Goal: Information Seeking & Learning: Learn about a topic

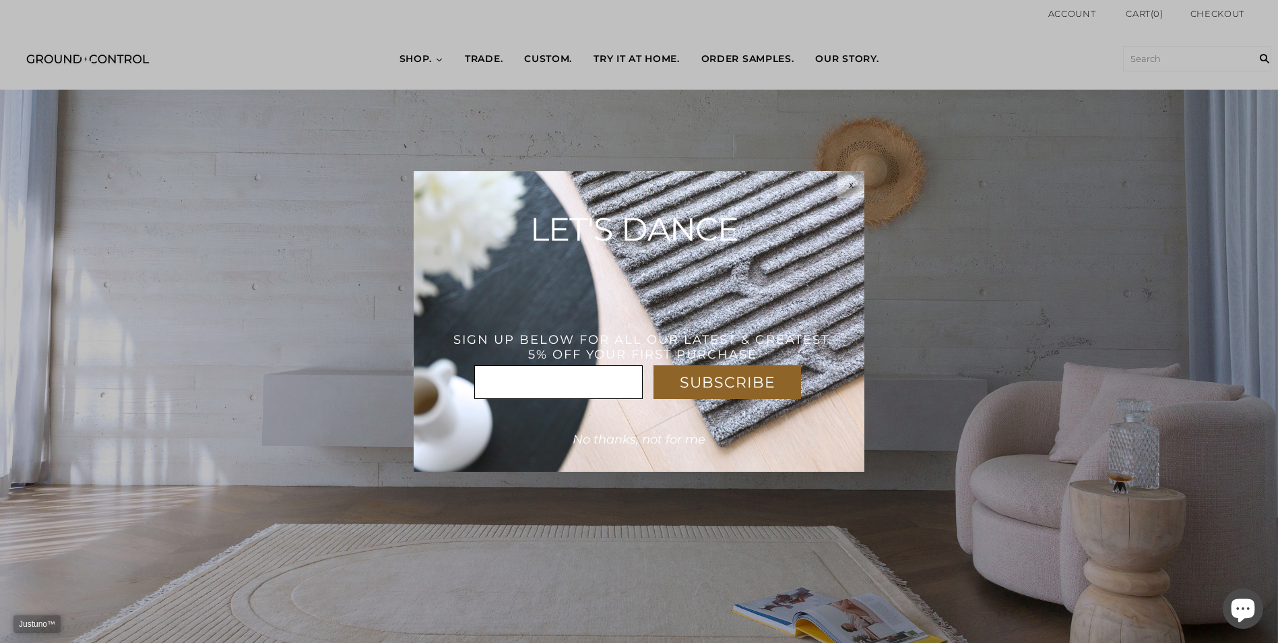
click at [468, 0] on html "Justuno™ ✕ SUBSCRIBE * x LET'S DANCE THANK YOU! USE CODE : WELCOME5%OFF SIGN UP…" at bounding box center [639, 0] width 1278 height 0
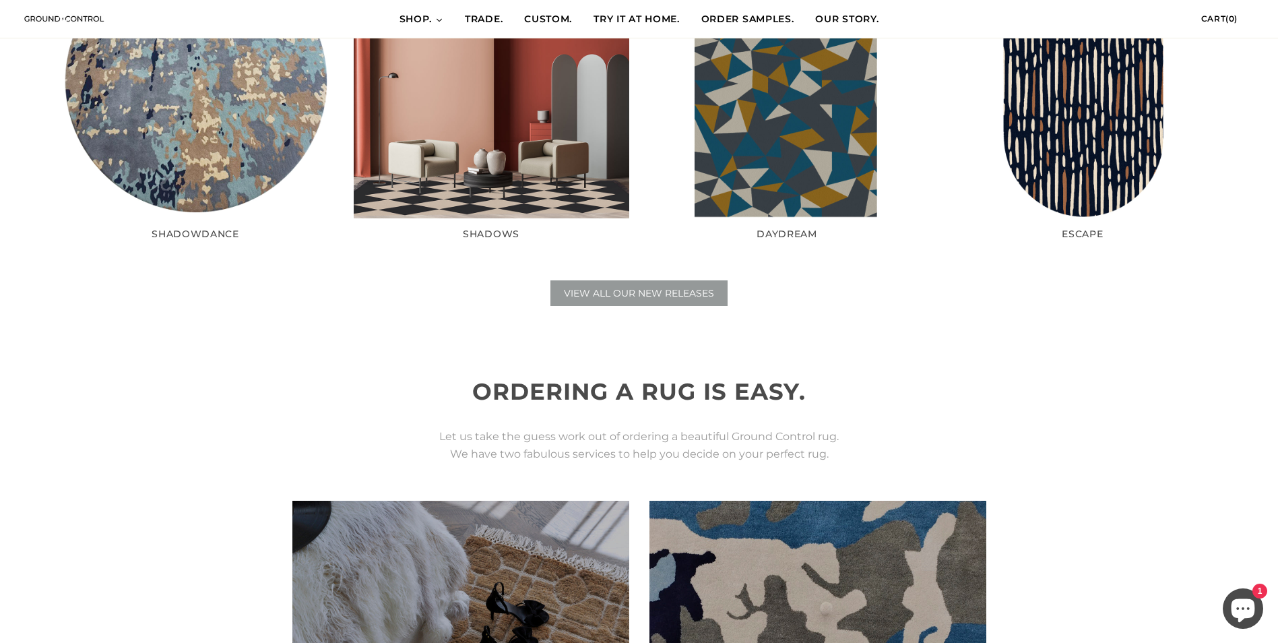
scroll to position [2649, 0]
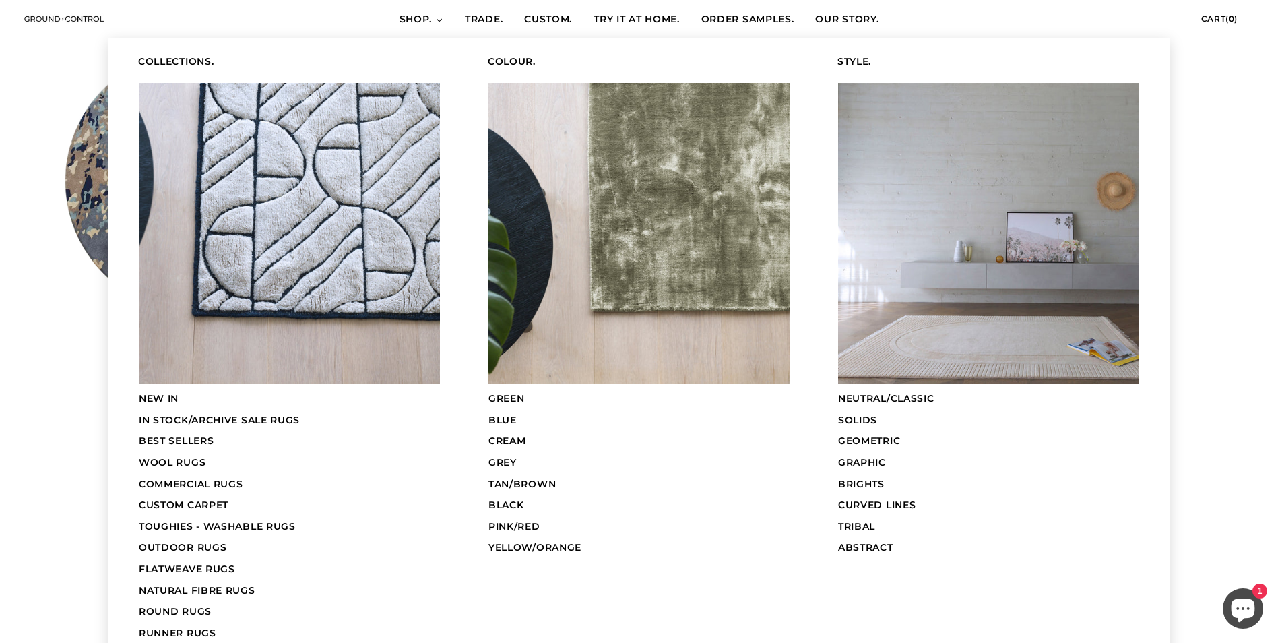
click at [435, 16] on icon at bounding box center [439, 20] width 8 height 8
click at [180, 476] on link "COMMERCIAL RUGS" at bounding box center [289, 485] width 336 height 22
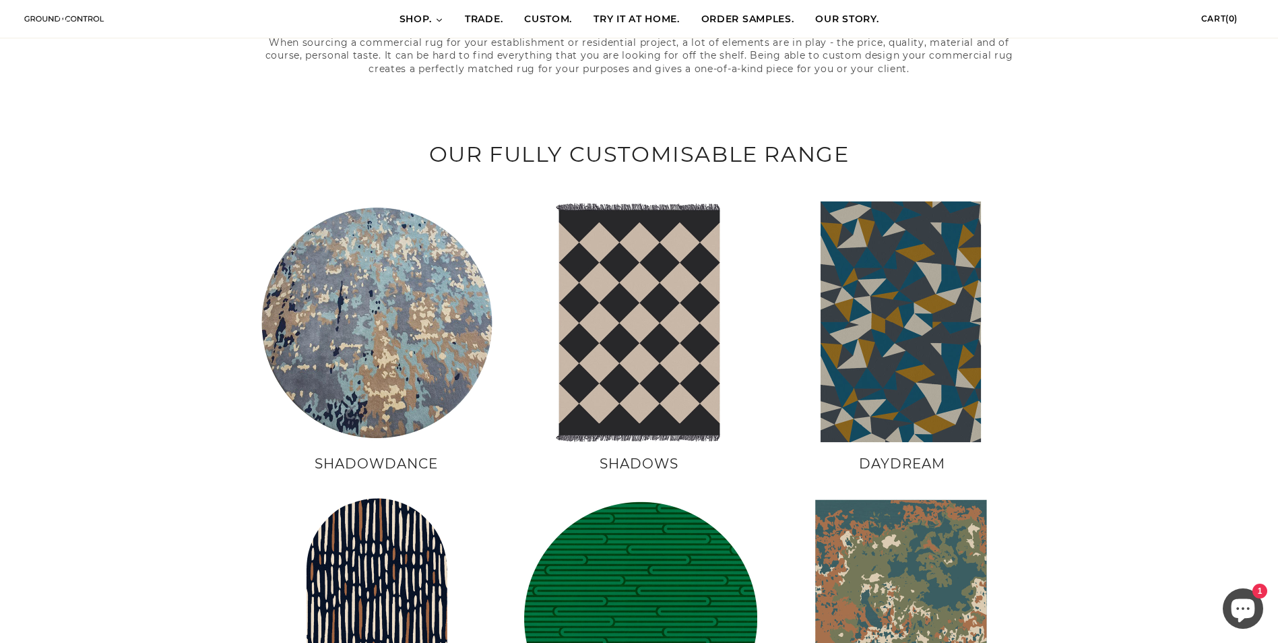
scroll to position [404, 0]
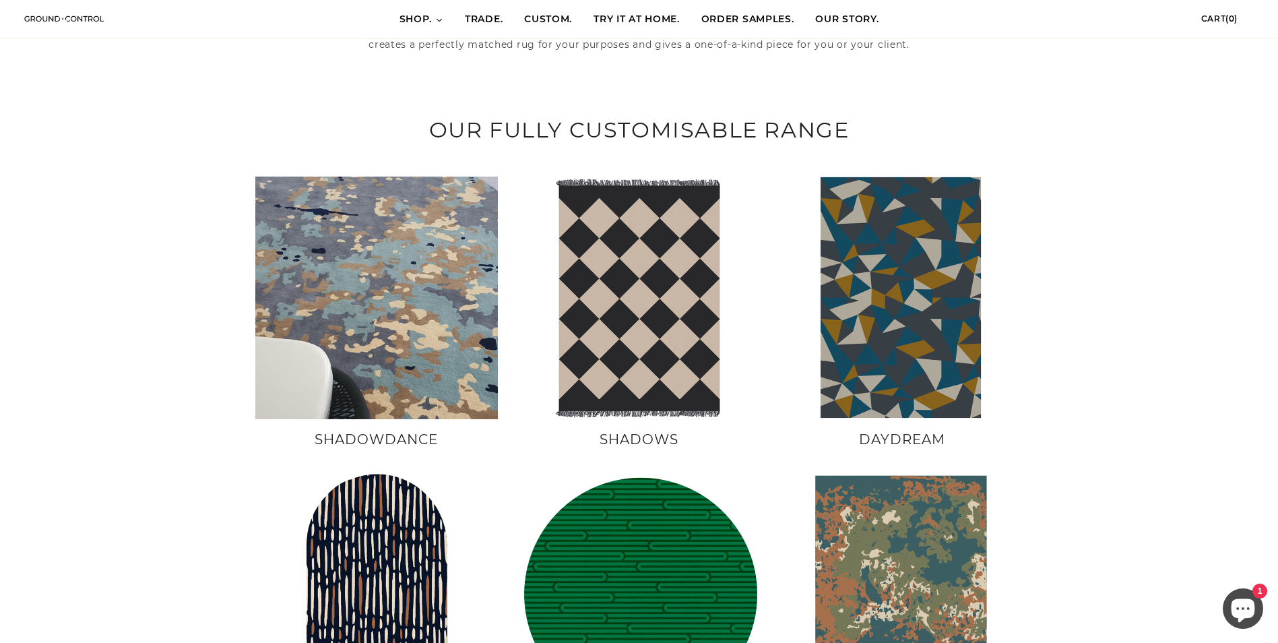
click at [335, 401] on img at bounding box center [376, 298] width 243 height 243
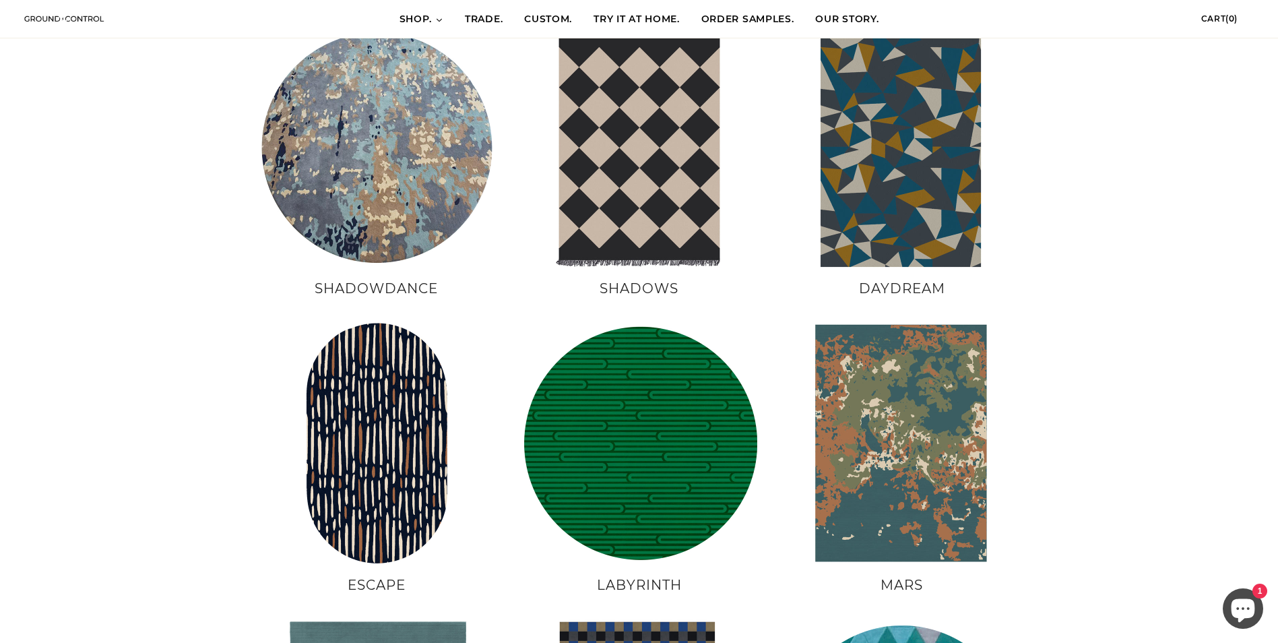
scroll to position [539, 0]
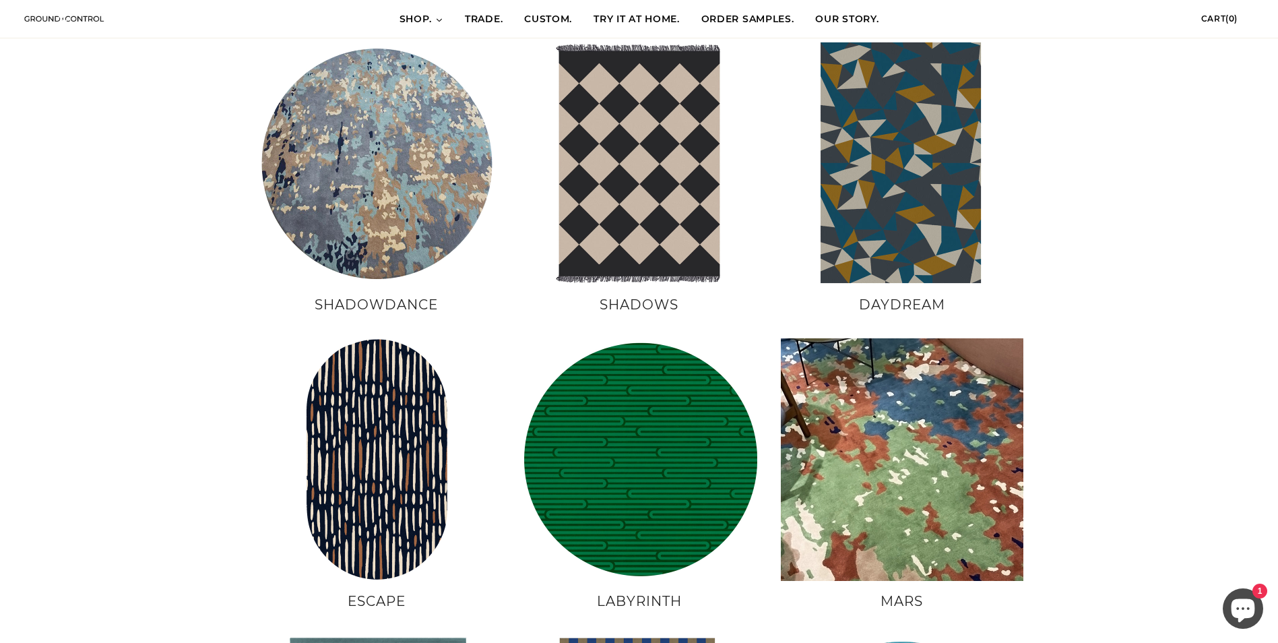
click at [892, 482] on img at bounding box center [902, 459] width 243 height 243
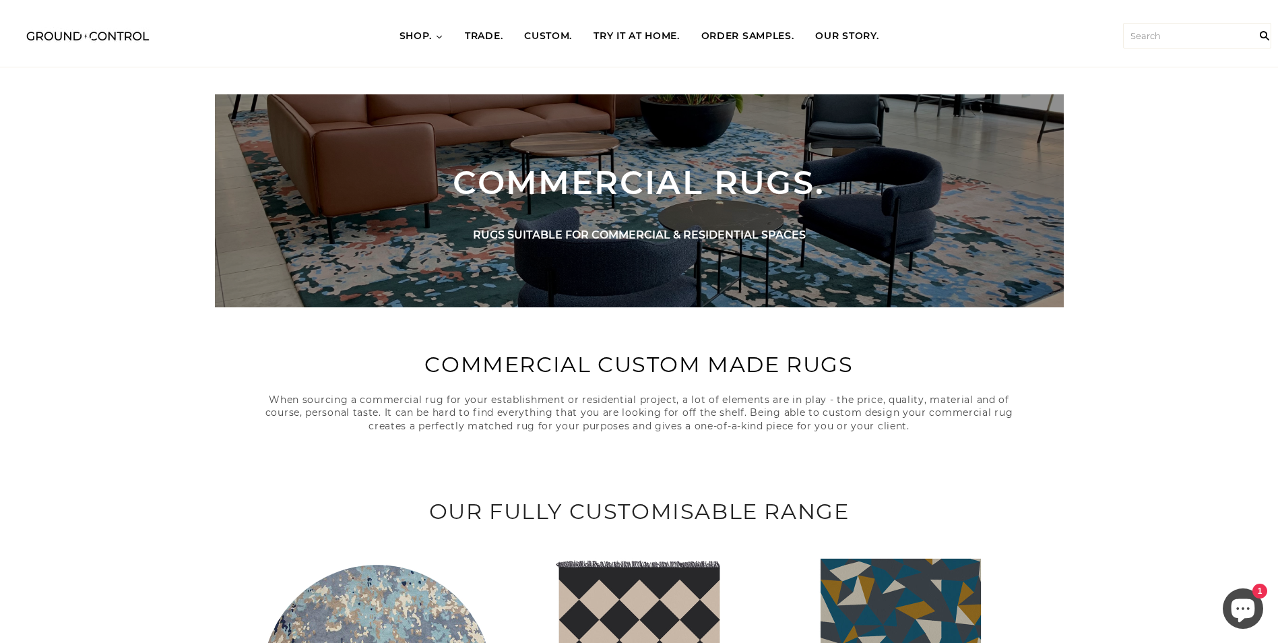
scroll to position [0, 0]
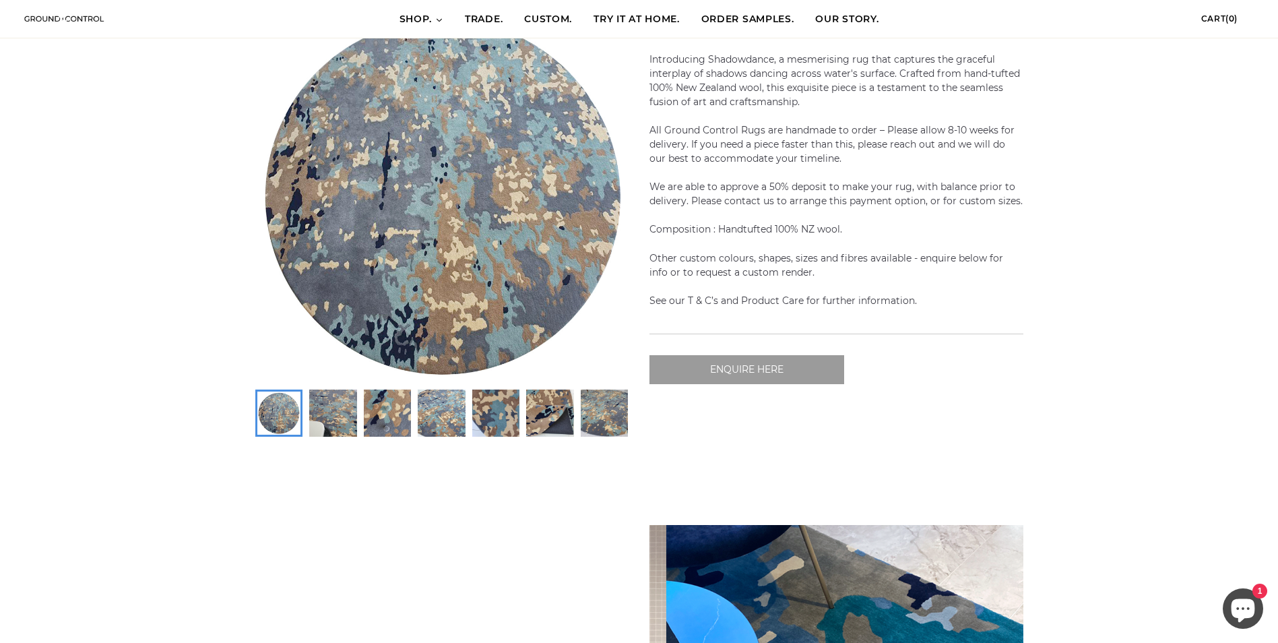
scroll to position [0, 1122]
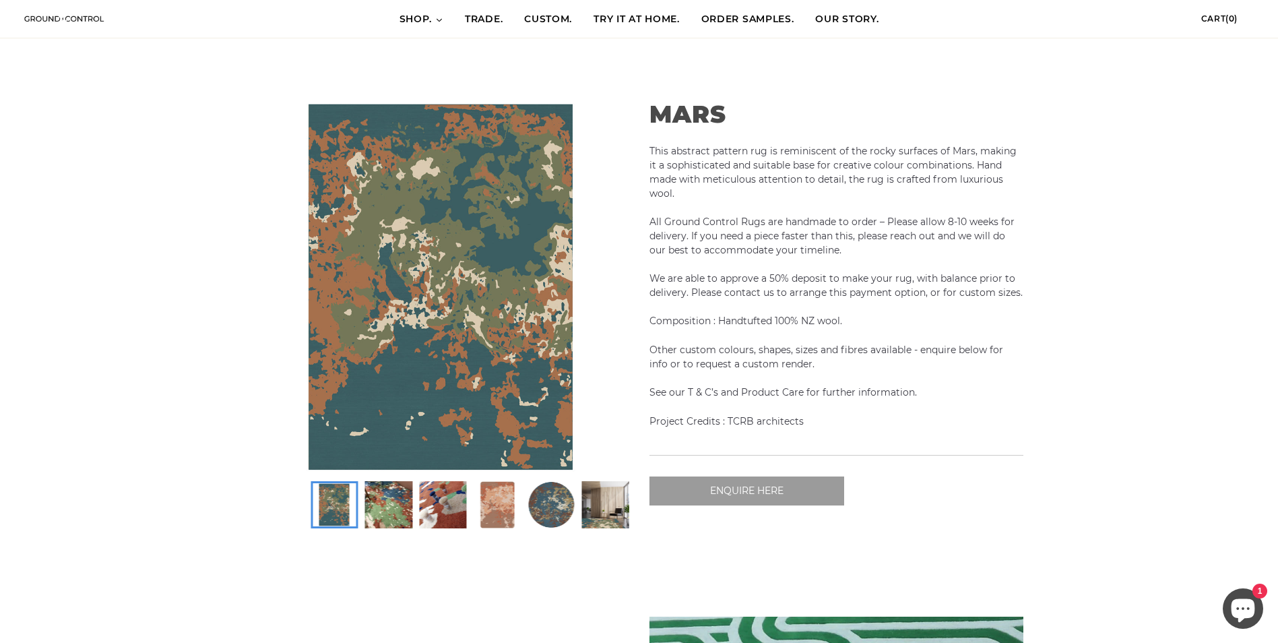
scroll to position [135, 0]
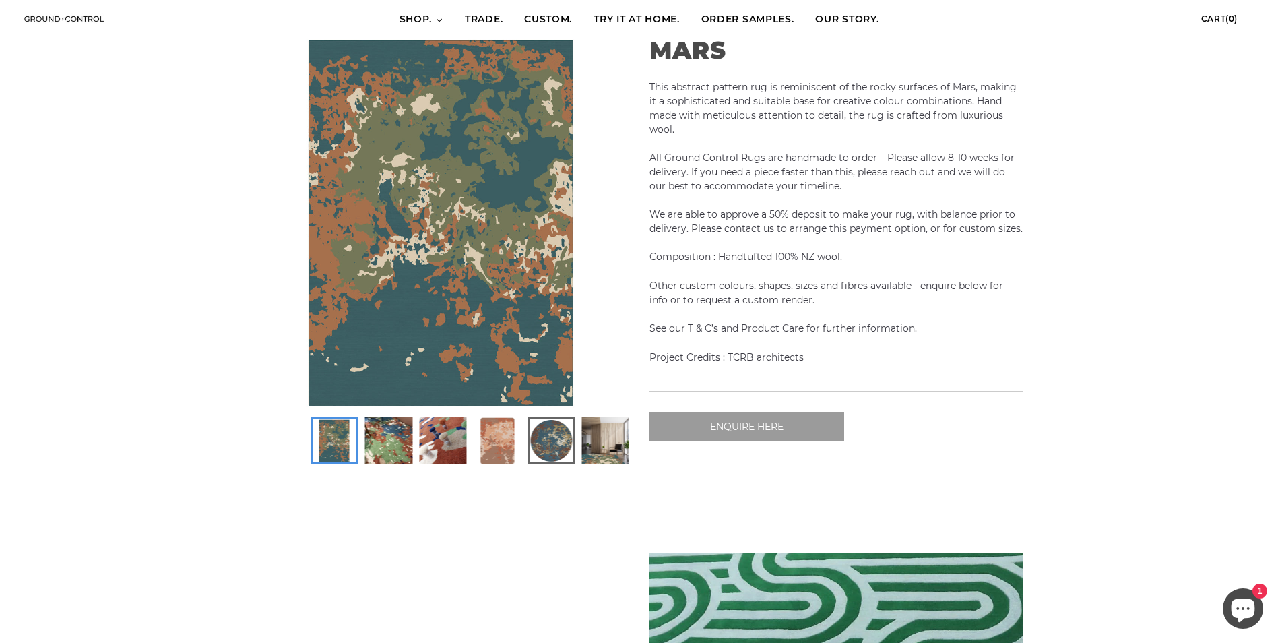
click at [567, 447] on img at bounding box center [551, 440] width 43 height 43
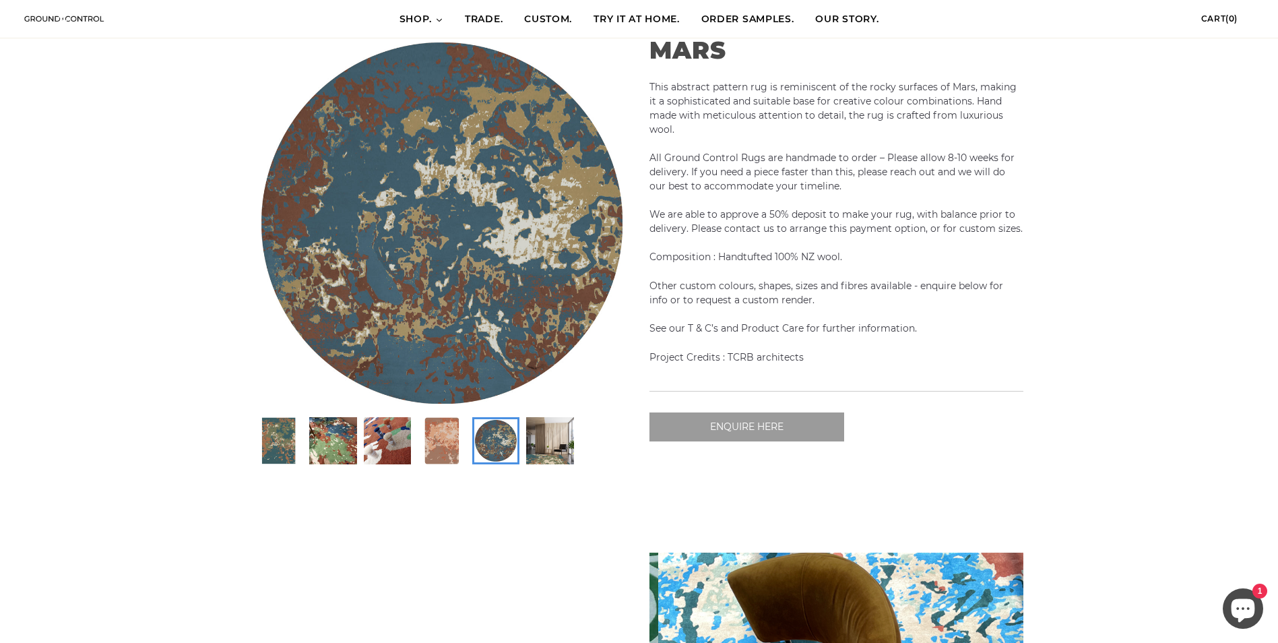
scroll to position [0, 374]
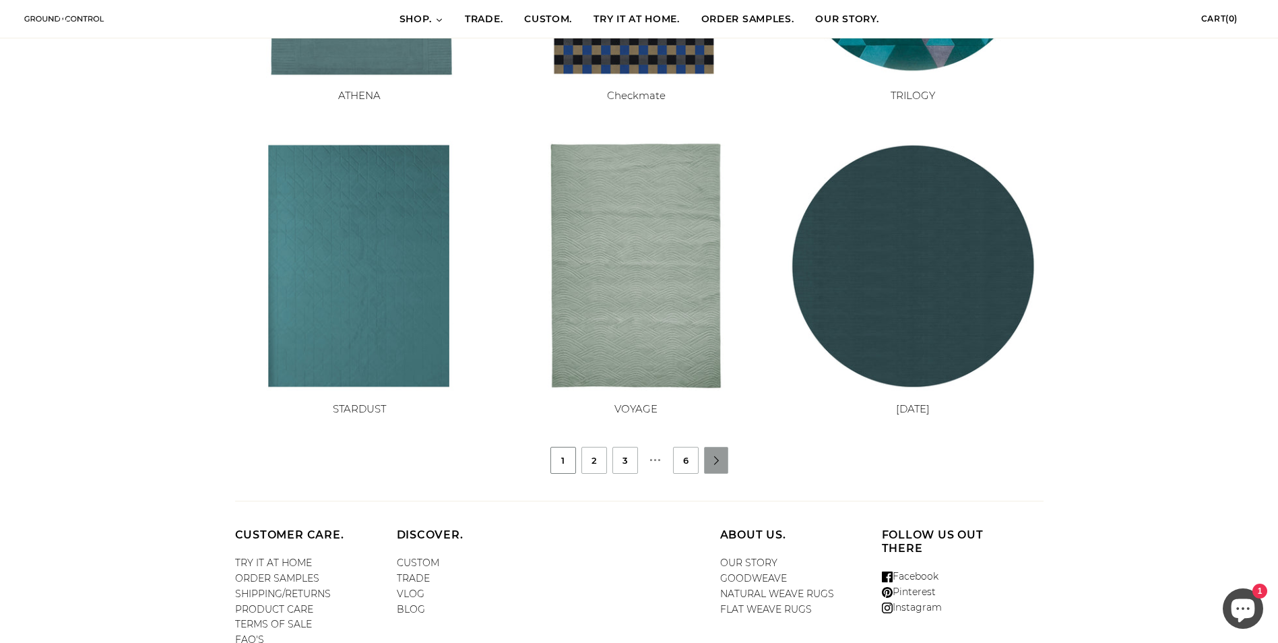
scroll to position [1078, 0]
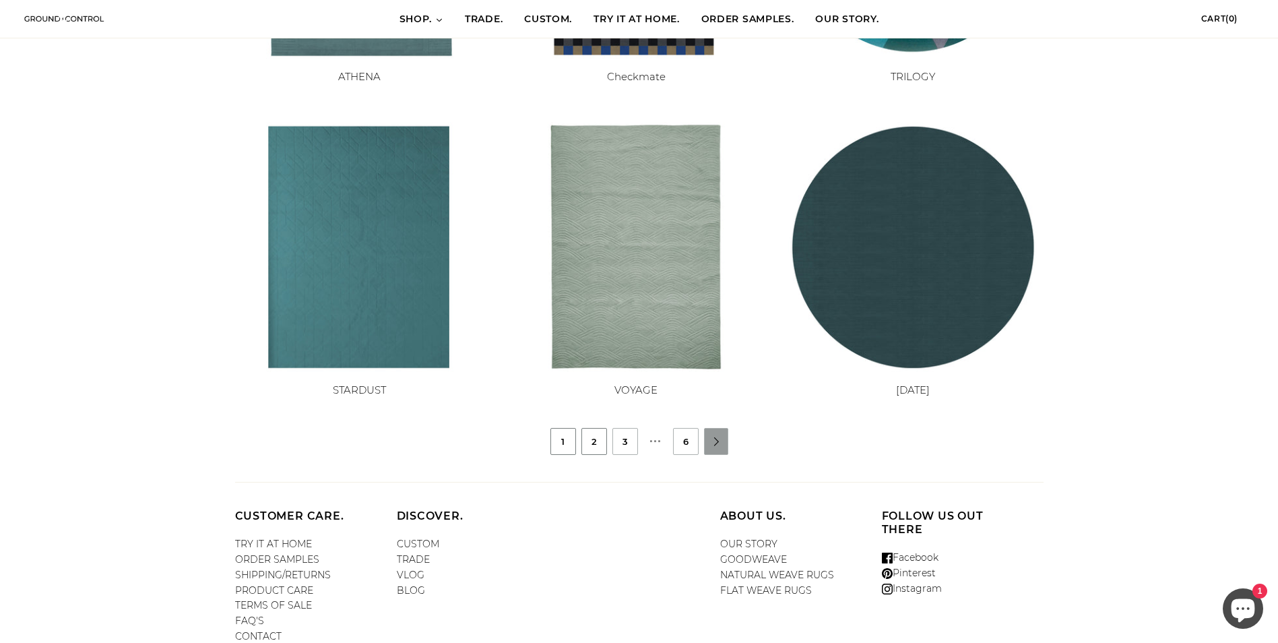
click at [608, 441] on ul "1 2 3 … 6 " at bounding box center [639, 441] width 849 height 27
click at [594, 441] on link "2" at bounding box center [594, 441] width 24 height 26
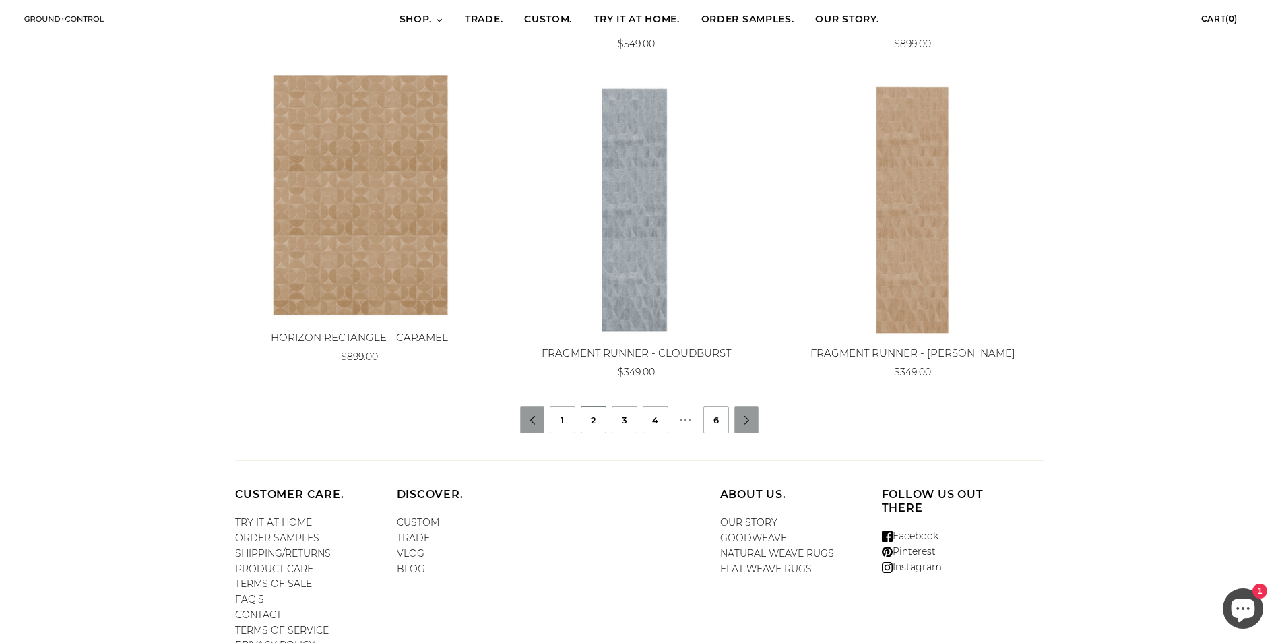
scroll to position [1240, 0]
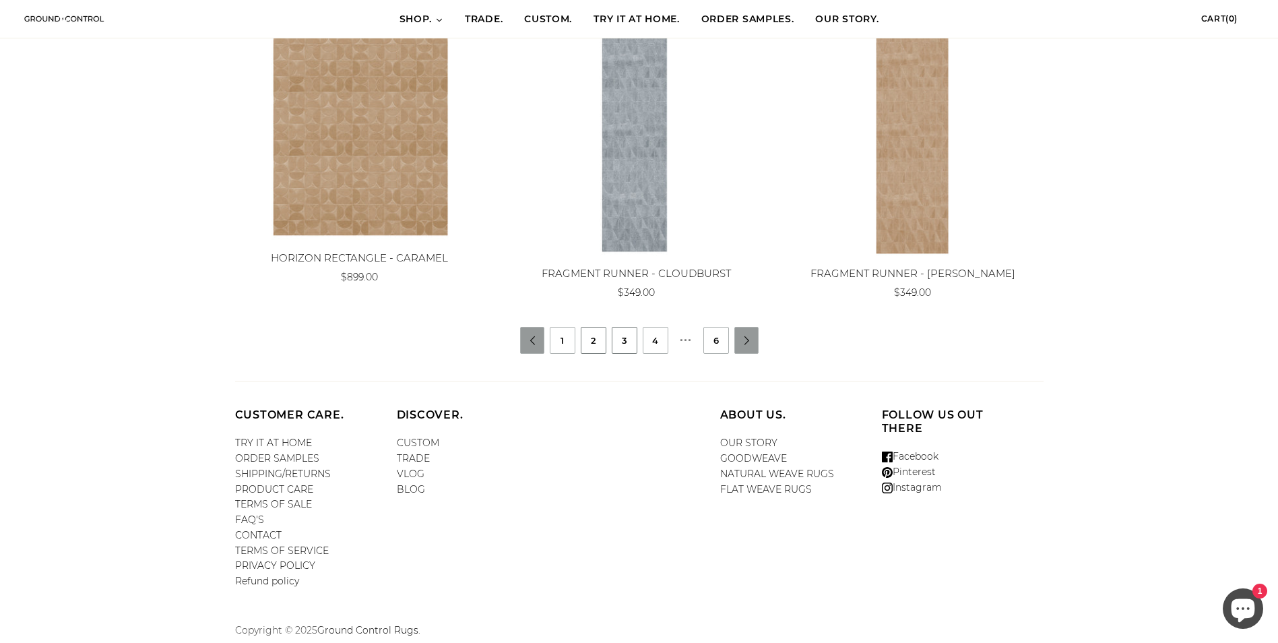
click at [616, 346] on link "3" at bounding box center [624, 340] width 24 height 26
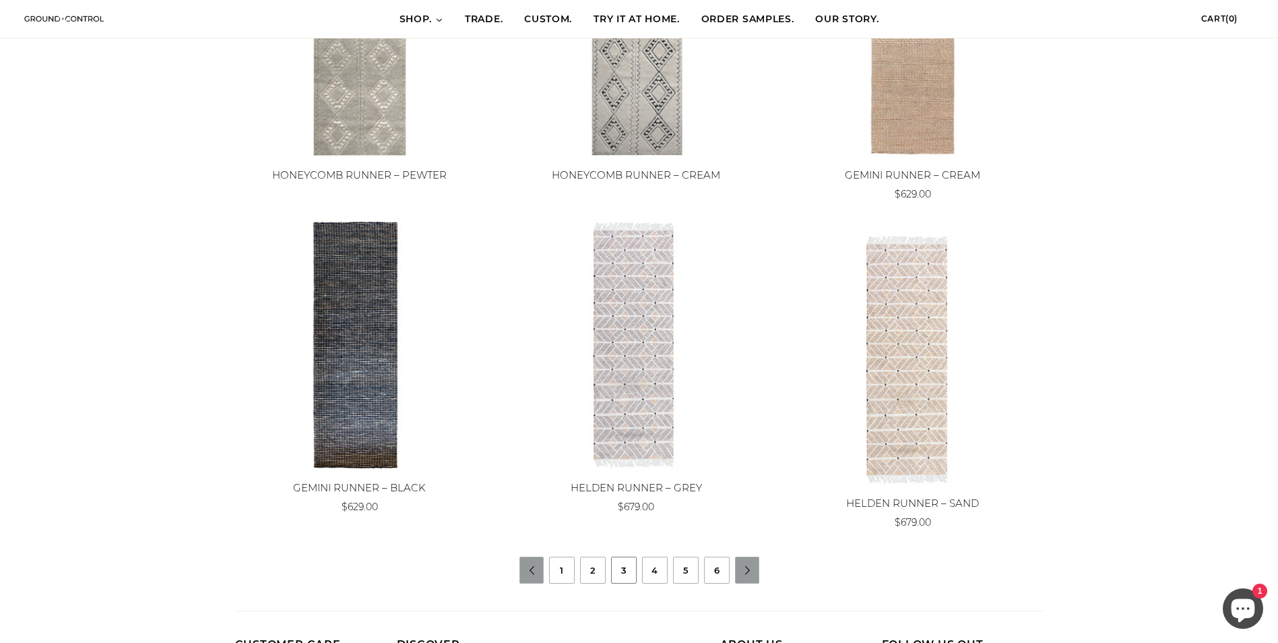
scroll to position [1240, 0]
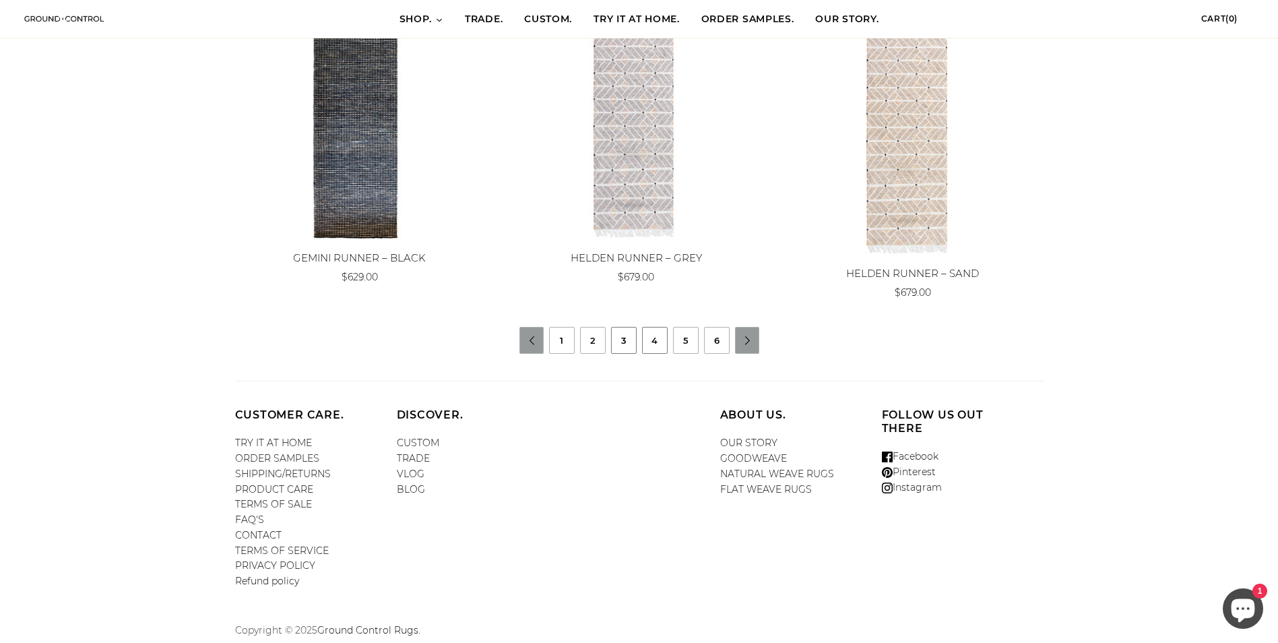
click at [654, 341] on link "4" at bounding box center [655, 340] width 24 height 26
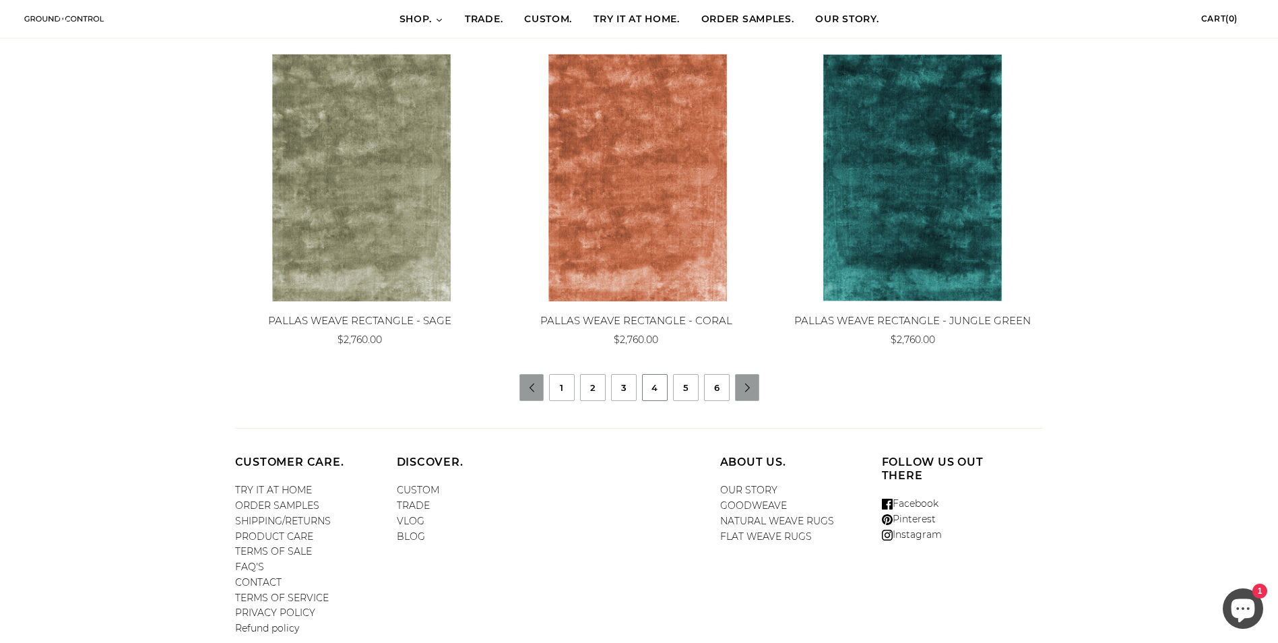
scroll to position [1213, 0]
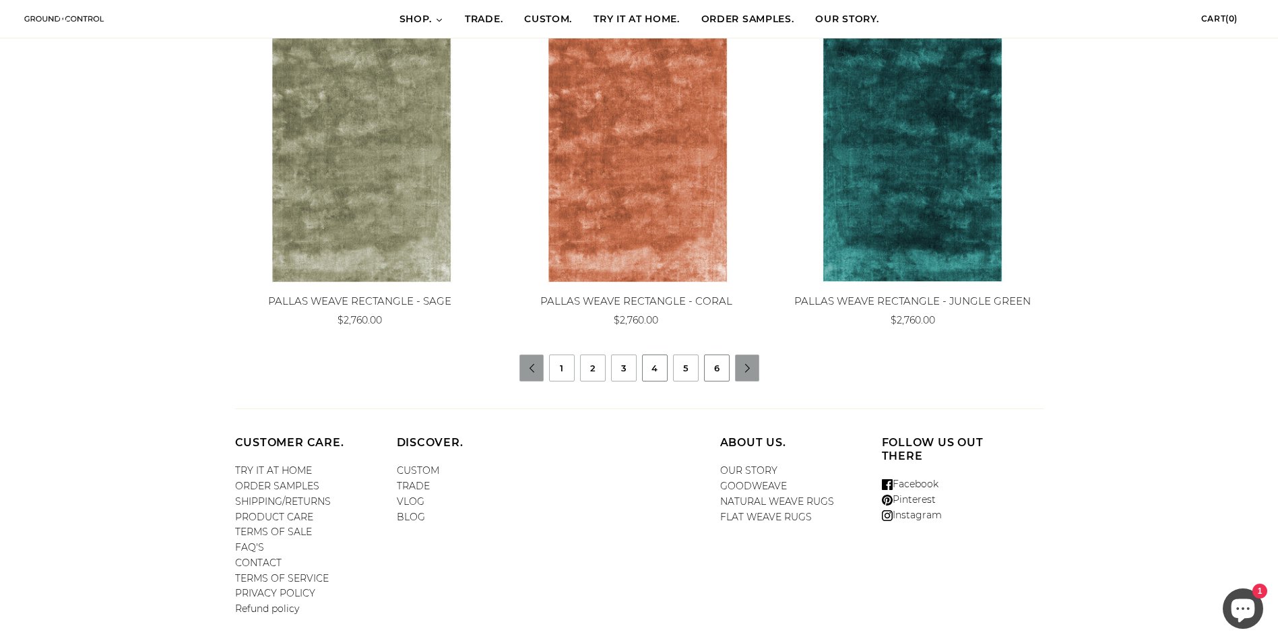
click at [705, 371] on link "6" at bounding box center [717, 368] width 24 height 26
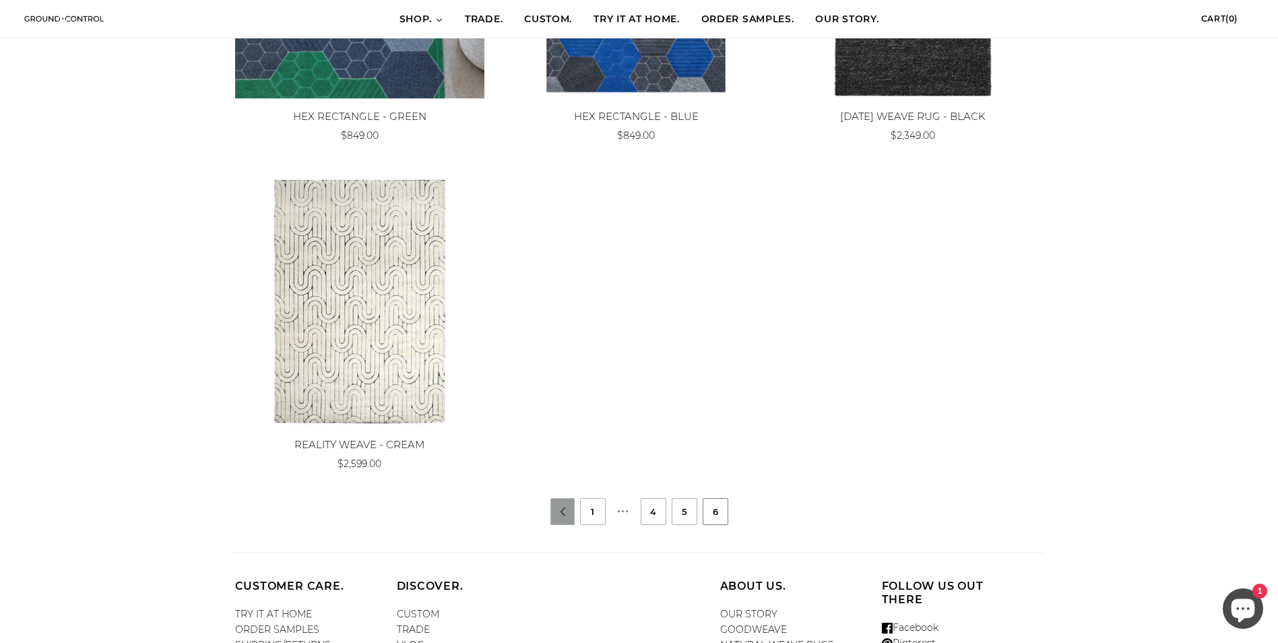
scroll to position [912, 0]
